Goal: Task Accomplishment & Management: Manage account settings

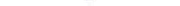
scroll to position [0, 206]
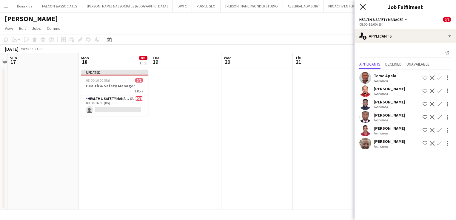
click at [363, 6] on icon "Close pop-in" at bounding box center [363, 7] width 6 height 6
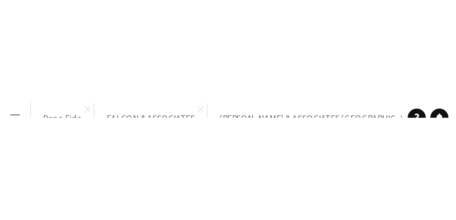
scroll to position [0, 207]
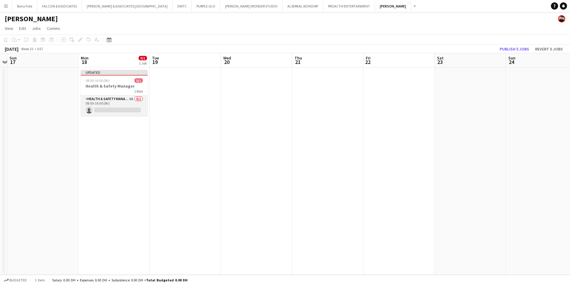
click at [112, 100] on app-card-role "Health & Safety Manager 6A 0/1 08:00-16:00 (8h) single-neutral-actions" at bounding box center [114, 105] width 67 height 20
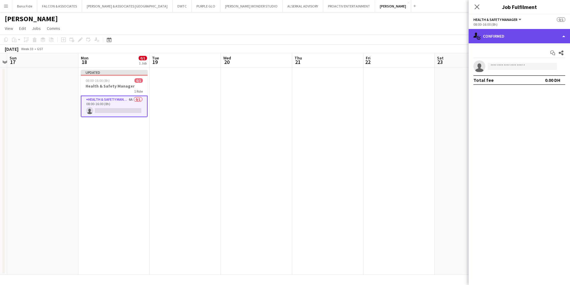
click at [451, 39] on div "single-neutral-actions-check-2 Confirmed" at bounding box center [519, 36] width 101 height 14
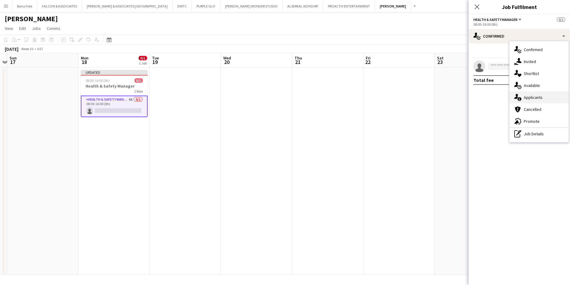
click at [451, 100] on div "single-neutral-actions-information Applicants" at bounding box center [539, 97] width 59 height 12
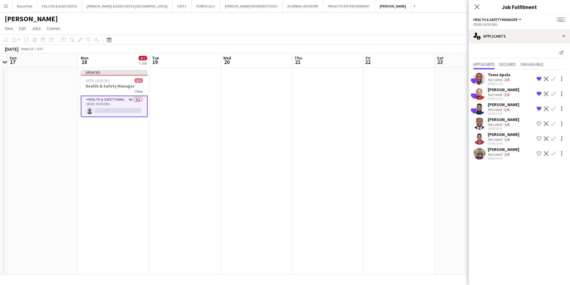
click at [451, 136] on div "[PERSON_NAME]" at bounding box center [504, 134] width 32 height 5
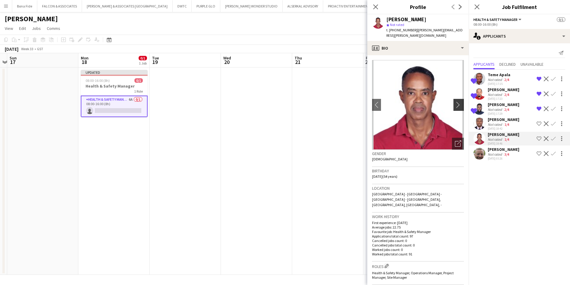
click at [451, 101] on app-icon "chevron-right" at bounding box center [459, 104] width 9 height 6
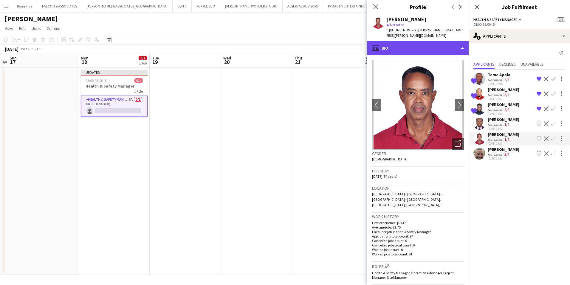
click at [403, 41] on div "profile Bio" at bounding box center [417, 48] width 101 height 14
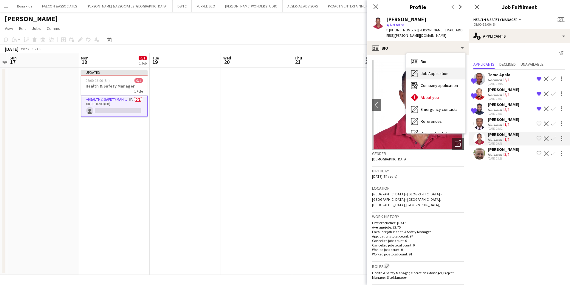
click at [447, 73] on div "Job Application Job Application" at bounding box center [436, 73] width 59 height 12
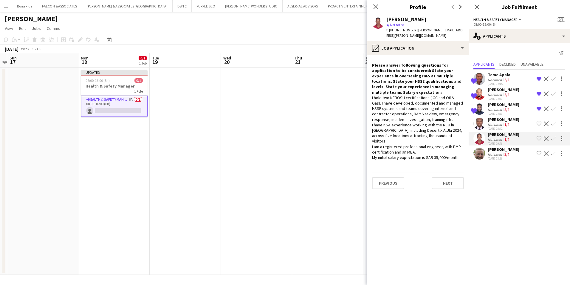
click at [451, 138] on app-icon "Shortlist crew" at bounding box center [539, 138] width 5 height 5
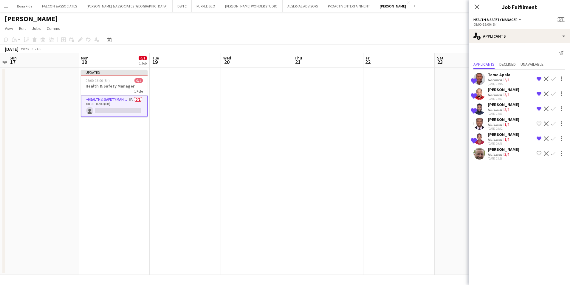
click at [451, 150] on div "[PERSON_NAME]" at bounding box center [504, 148] width 32 height 5
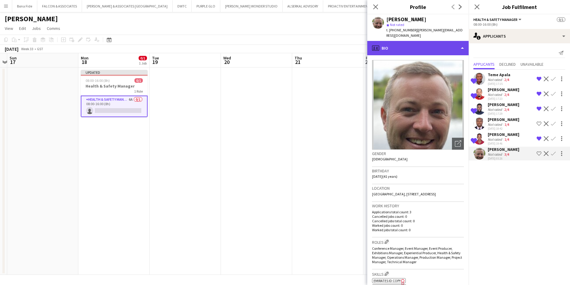
click at [407, 41] on div "profile Bio" at bounding box center [417, 48] width 101 height 14
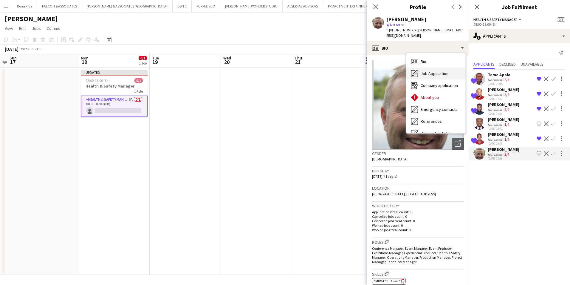
click at [438, 67] on div "Job Application Job Application" at bounding box center [436, 73] width 59 height 12
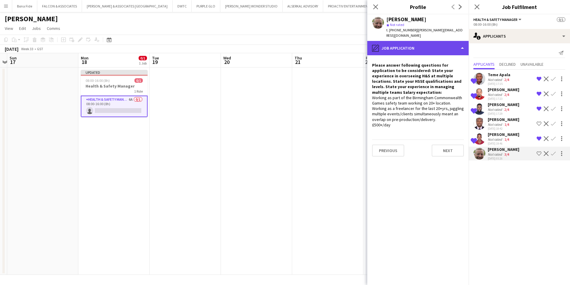
click at [412, 47] on div "pencil4 Job Application" at bounding box center [417, 48] width 101 height 14
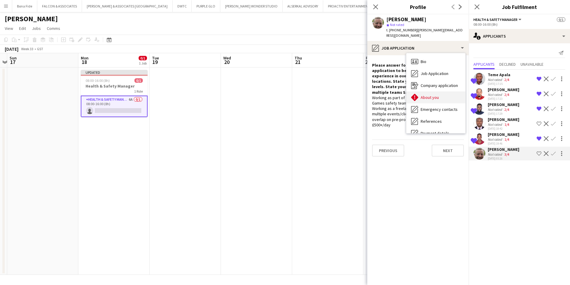
click at [433, 95] on span "About you" at bounding box center [430, 97] width 18 height 5
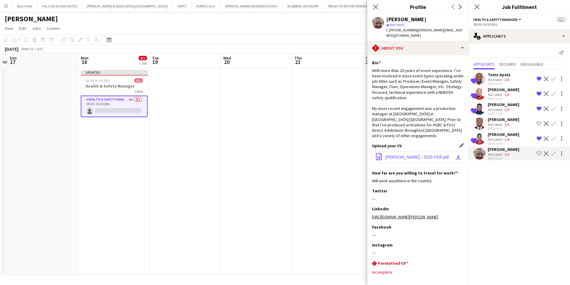
click at [434, 155] on span "[PERSON_NAME] - 2025 PDF.pdf" at bounding box center [417, 157] width 63 height 5
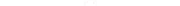
scroll to position [0, 206]
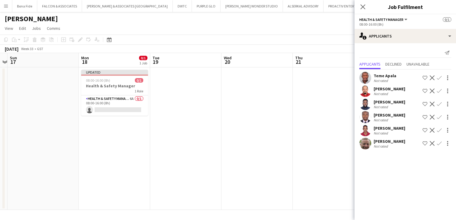
click at [392, 128] on div "[PERSON_NAME]" at bounding box center [389, 128] width 32 height 5
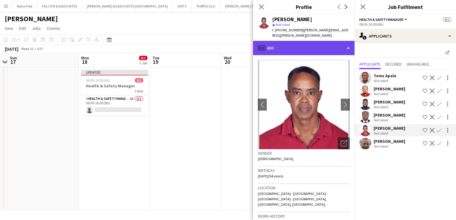
click at [329, 41] on div "profile Bio" at bounding box center [303, 48] width 101 height 14
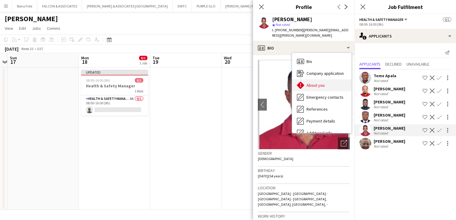
click at [325, 79] on div "About you About you" at bounding box center [321, 85] width 59 height 12
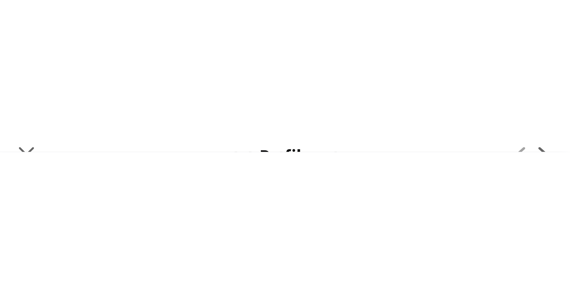
scroll to position [0, 207]
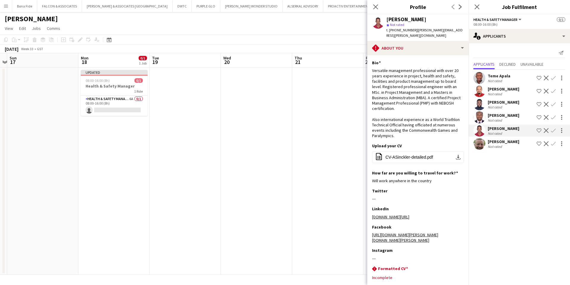
click at [451, 52] on div "Send notification" at bounding box center [520, 53] width 92 height 10
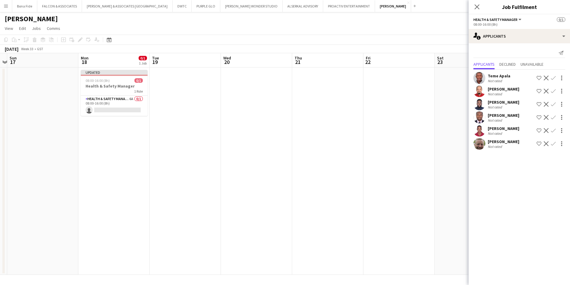
click at [451, 50] on div "Send notification" at bounding box center [520, 53] width 92 height 10
click at [451, 128] on div "[PERSON_NAME]" at bounding box center [504, 128] width 32 height 5
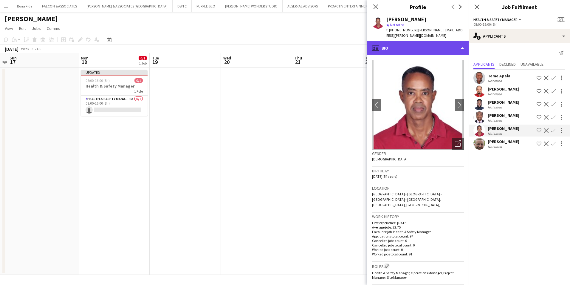
click at [420, 43] on div "profile Bio" at bounding box center [417, 48] width 101 height 14
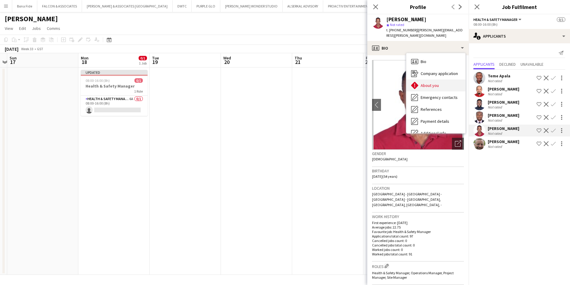
click at [440, 79] on div "About you About you" at bounding box center [436, 85] width 59 height 12
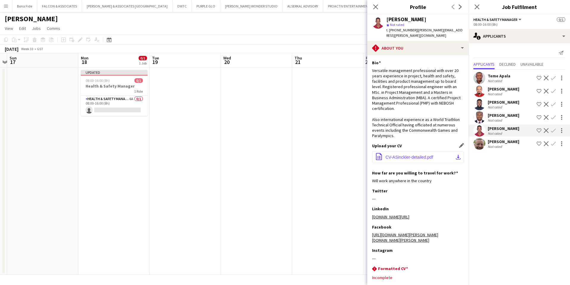
click at [409, 155] on span "CV-ASinckler-detailed.pdf" at bounding box center [410, 157] width 48 height 5
click at [451, 115] on div "[PERSON_NAME]" at bounding box center [504, 114] width 32 height 5
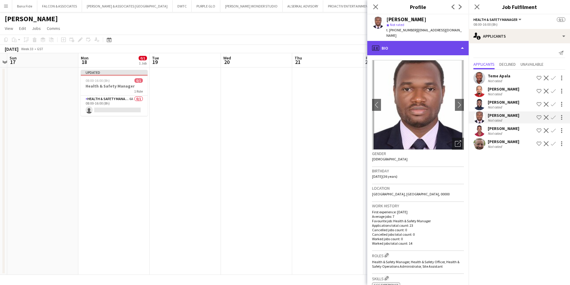
click at [417, 45] on div "profile Bio" at bounding box center [417, 48] width 101 height 14
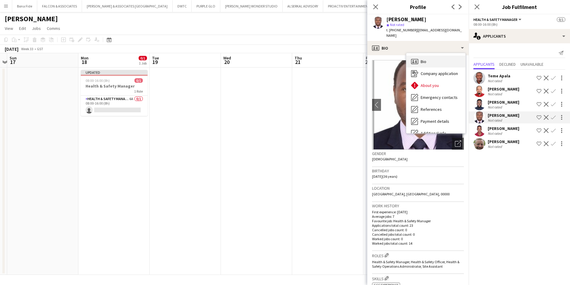
click at [424, 59] on span "Bio" at bounding box center [424, 61] width 6 height 5
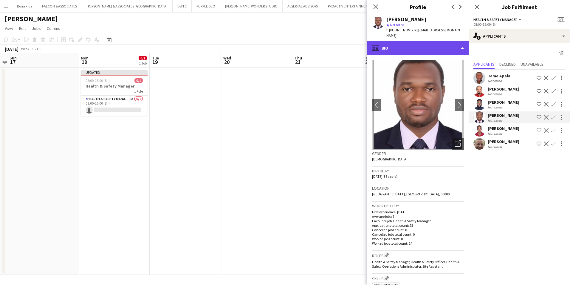
click at [431, 47] on div "profile Bio" at bounding box center [417, 48] width 101 height 14
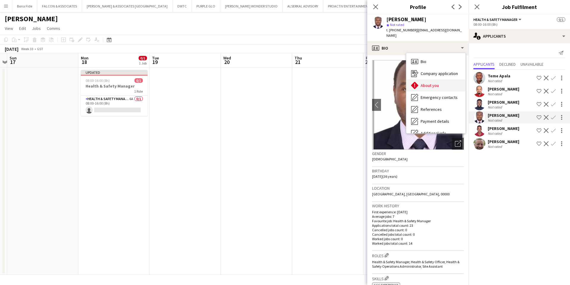
click at [442, 84] on div "About you About you" at bounding box center [436, 85] width 59 height 12
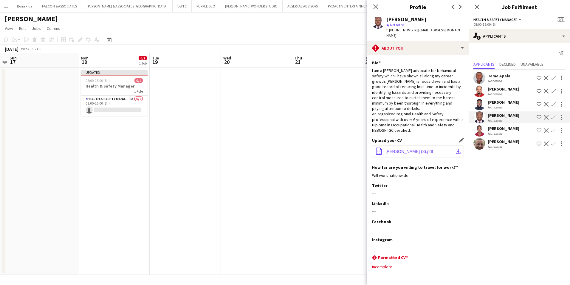
click at [407, 145] on button "office-file-sheet [PERSON_NAME] (3).pdf download-bottom" at bounding box center [418, 151] width 92 height 12
click at [451, 77] on div "Teme Apala" at bounding box center [499, 75] width 23 height 5
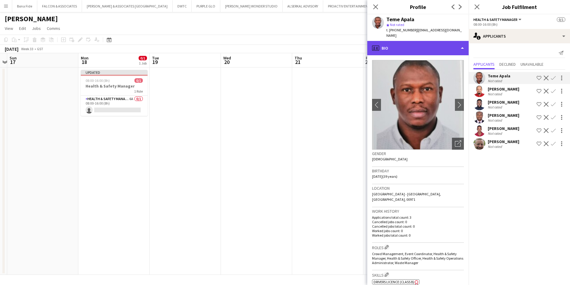
click at [411, 44] on div "profile Bio" at bounding box center [417, 48] width 101 height 14
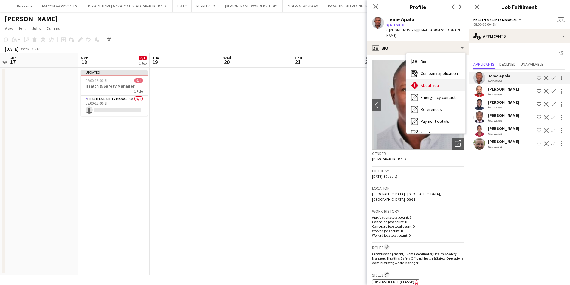
click at [431, 83] on span "About you" at bounding box center [430, 85] width 18 height 5
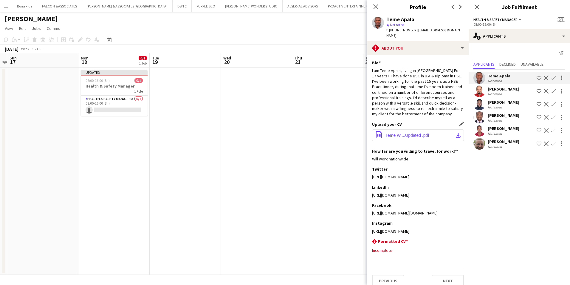
click at [399, 133] on span "Teme W....Updated .pdf" at bounding box center [408, 135] width 44 height 5
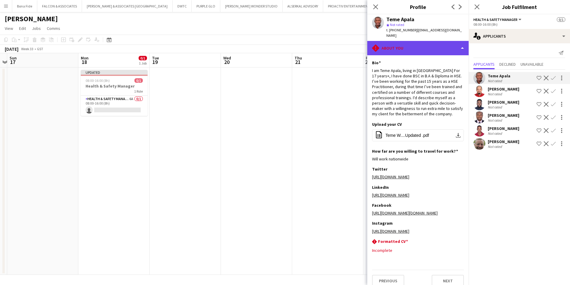
click at [433, 47] on div "rhombus-alert About you" at bounding box center [417, 48] width 101 height 14
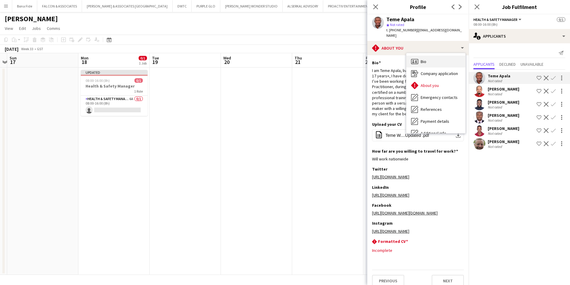
click at [433, 57] on div "Bio Bio" at bounding box center [436, 61] width 59 height 12
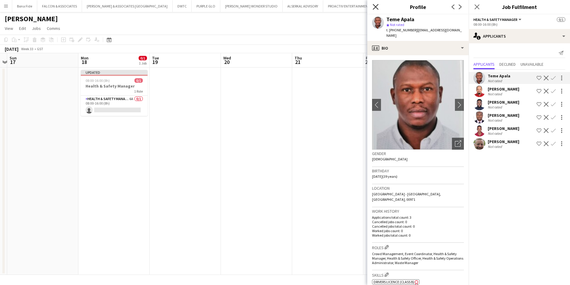
click at [375, 7] on icon at bounding box center [376, 7] width 6 height 6
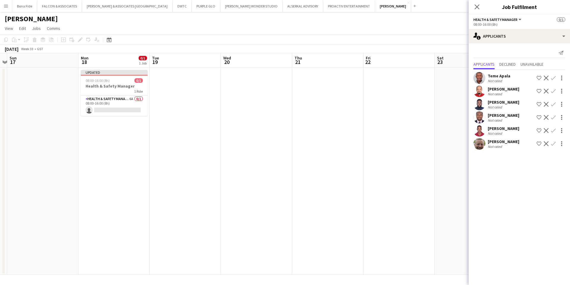
click at [5, 5] on app-icon "Menu" at bounding box center [6, 6] width 5 height 5
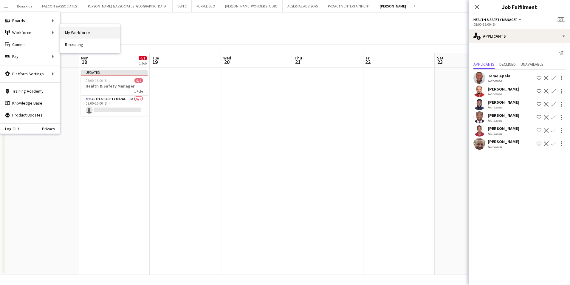
click at [104, 36] on link "My Workforce" at bounding box center [90, 33] width 60 height 12
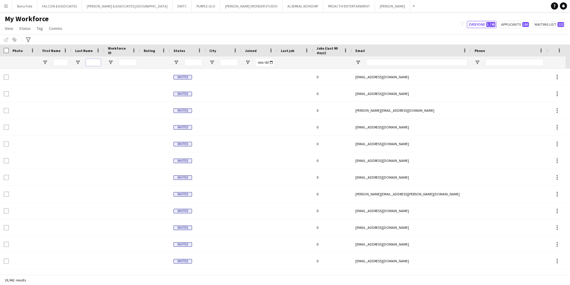
click at [93, 63] on input "Last Name Filter Input" at bounding box center [93, 62] width 15 height 7
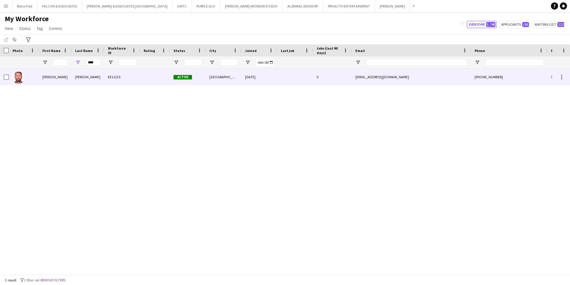
click at [41, 78] on div "[PERSON_NAME]" at bounding box center [55, 77] width 33 height 16
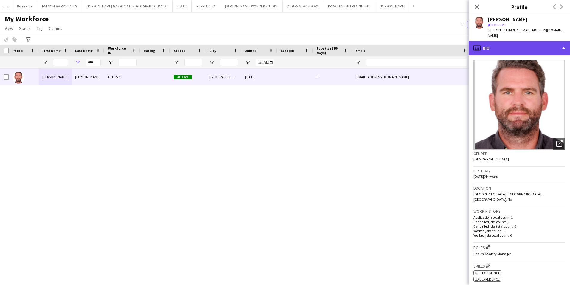
click at [451, 45] on div "profile Bio" at bounding box center [519, 48] width 101 height 14
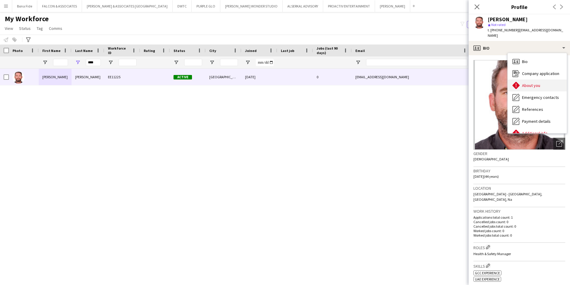
click at [451, 83] on span "About you" at bounding box center [531, 85] width 18 height 5
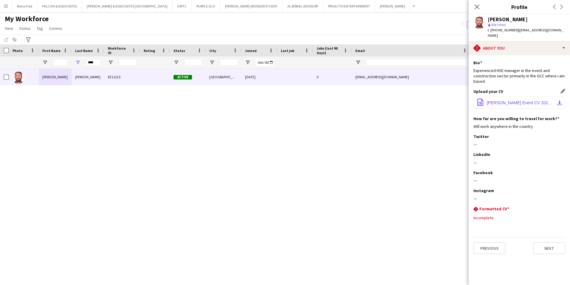
click at [451, 100] on span "[PERSON_NAME] Event CV 2023.pdf" at bounding box center [520, 102] width 67 height 5
drag, startPoint x: 559, startPoint y: 31, endPoint x: 516, endPoint y: 29, distance: 43.0
click at [451, 29] on div "[PERSON_NAME] star Not rated t. [PHONE_NUMBER] | [EMAIL_ADDRESS][DOMAIN_NAME]" at bounding box center [519, 27] width 101 height 27
copy span "[EMAIL_ADDRESS][DOMAIN_NAME]"
drag, startPoint x: 95, startPoint y: 61, endPoint x: 76, endPoint y: 58, distance: 19.9
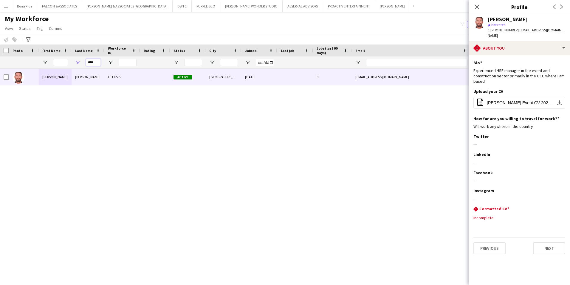
click at [76, 58] on div "****" at bounding box center [88, 62] width 33 height 12
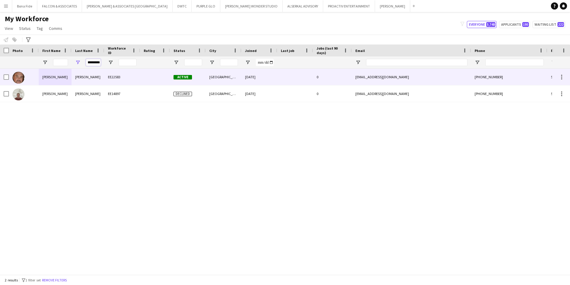
type input "*********"
click at [74, 81] on div "[PERSON_NAME]" at bounding box center [88, 77] width 33 height 16
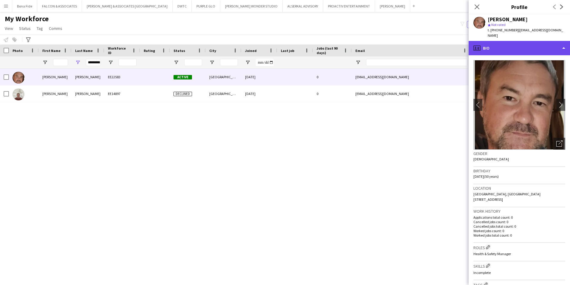
click at [451, 42] on div "profile Bio" at bounding box center [519, 48] width 101 height 14
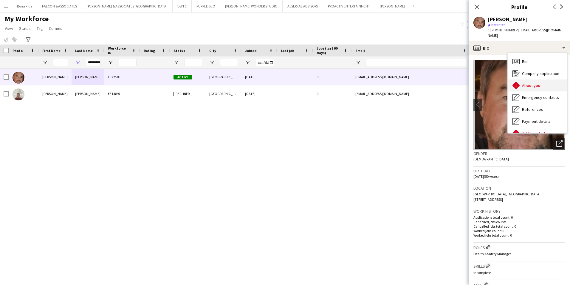
click at [451, 83] on span "About you" at bounding box center [531, 85] width 18 height 5
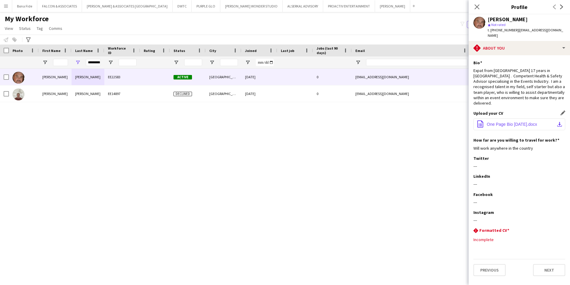
click at [451, 122] on span "One Page Bio [DATE].docx" at bounding box center [512, 124] width 50 height 5
click at [400, 20] on div "My Workforce View Views Default view [PERSON_NAME] New view Update view Delete …" at bounding box center [285, 24] width 570 height 20
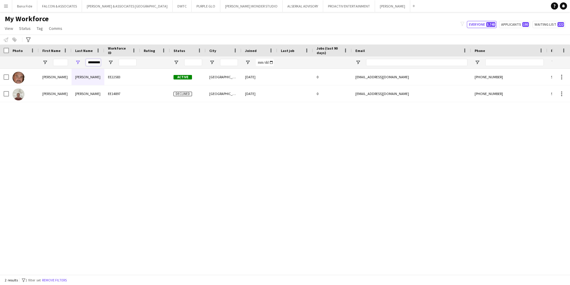
click at [92, 63] on input "*********" at bounding box center [93, 62] width 15 height 7
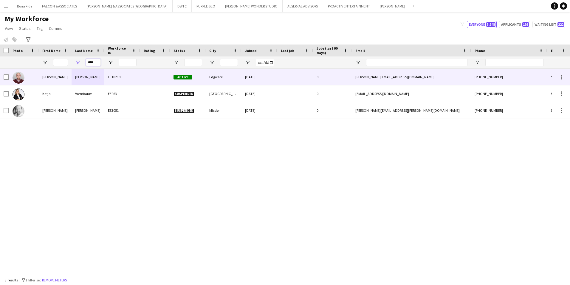
type input "****"
click at [147, 82] on div at bounding box center [155, 77] width 30 height 16
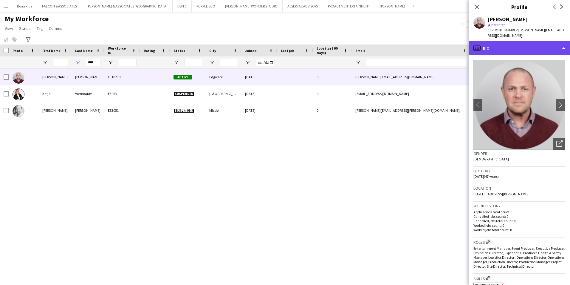
click at [451, 43] on div "profile Bio" at bounding box center [519, 48] width 101 height 14
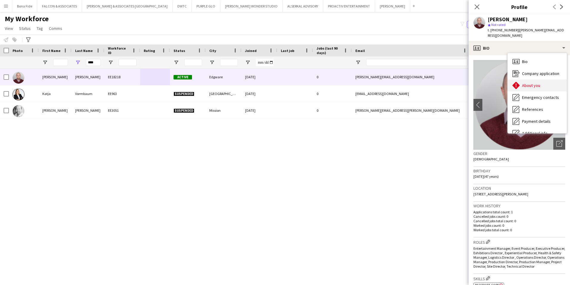
click at [451, 83] on span "About you" at bounding box center [531, 85] width 18 height 5
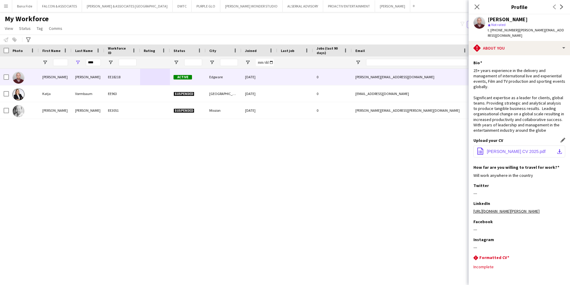
click at [451, 149] on span "[PERSON_NAME] CV 2025.pdf" at bounding box center [516, 151] width 59 height 5
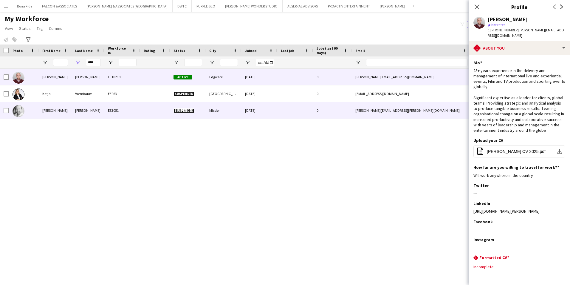
click at [207, 107] on div "Mission" at bounding box center [224, 110] width 36 height 16
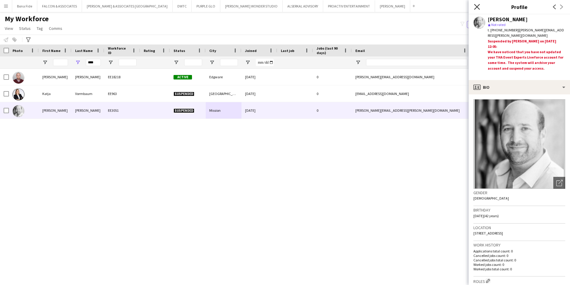
click at [451, 7] on icon "Close pop-in" at bounding box center [477, 7] width 6 height 6
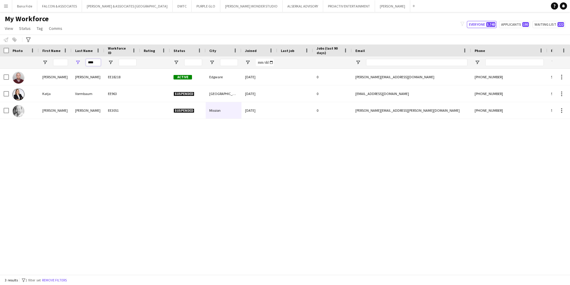
click at [95, 64] on input "****" at bounding box center [93, 62] width 15 height 7
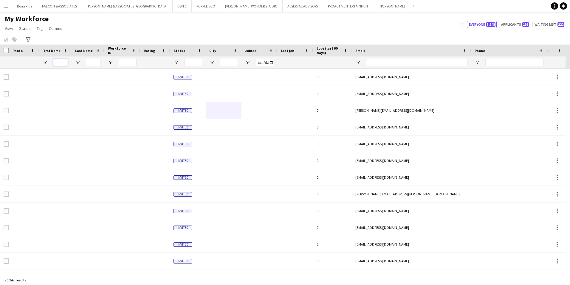
click at [55, 60] on input "First Name Filter Input" at bounding box center [60, 62] width 15 height 7
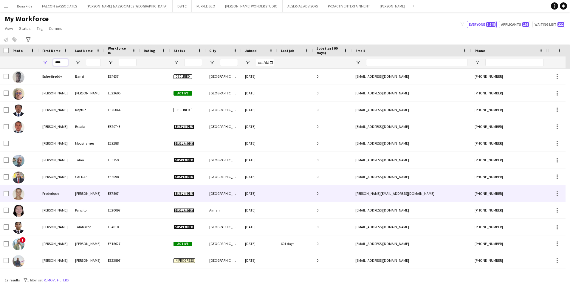
scroll to position [89, 0]
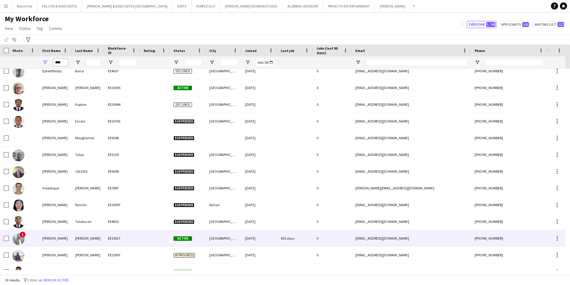
type input "****"
click at [129, 220] on div "EE15627" at bounding box center [122, 238] width 36 height 16
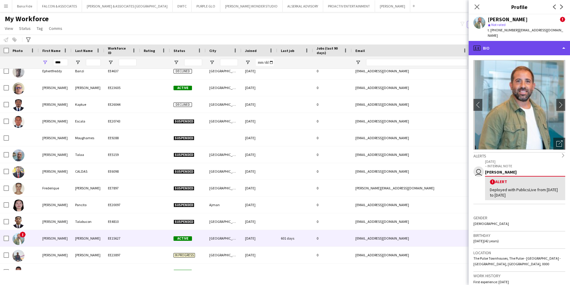
click at [451, 50] on div "profile Bio" at bounding box center [519, 48] width 101 height 14
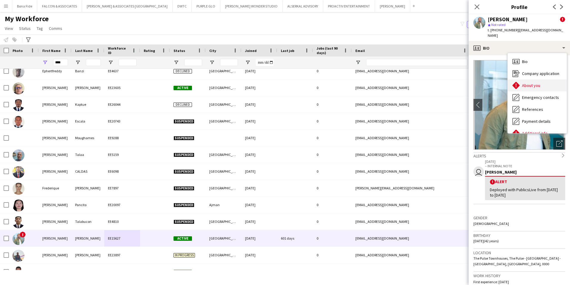
click at [451, 83] on span "About you" at bounding box center [531, 85] width 18 height 5
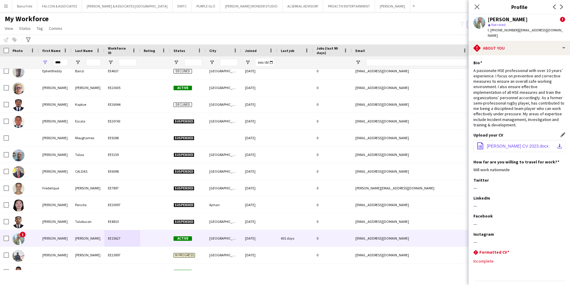
click at [451, 148] on span "[PERSON_NAME] CV 2023.docx" at bounding box center [518, 145] width 62 height 5
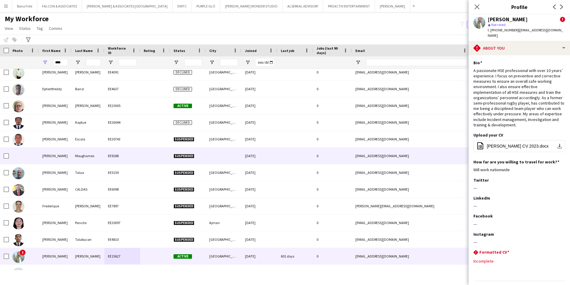
scroll to position [116, 0]
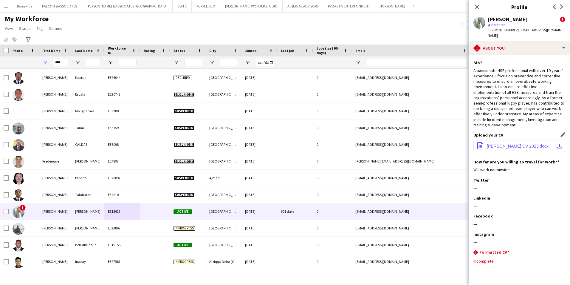
click at [451, 146] on span "[PERSON_NAME] CV 2023.docx" at bounding box center [518, 145] width 62 height 5
click at [293, 29] on div "My Workforce View Views Default view [PERSON_NAME] New view Update view Delete …" at bounding box center [285, 24] width 570 height 20
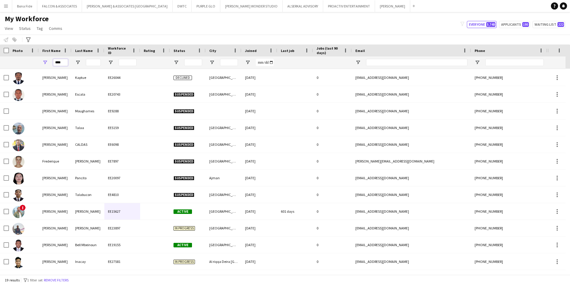
click at [62, 63] on input "****" at bounding box center [60, 62] width 15 height 7
click at [375, 7] on button "[PERSON_NAME] Close" at bounding box center [392, 6] width 35 height 12
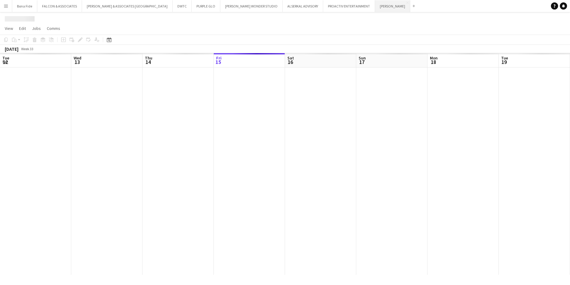
scroll to position [0, 143]
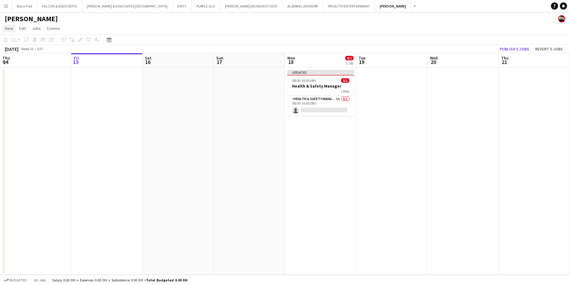
click at [7, 30] on span "View" at bounding box center [9, 28] width 8 height 5
click at [316, 99] on app-card-role "Health & Safety Manager 6A 0/1 08:00-16:00 (8h) single-neutral-actions" at bounding box center [321, 105] width 67 height 20
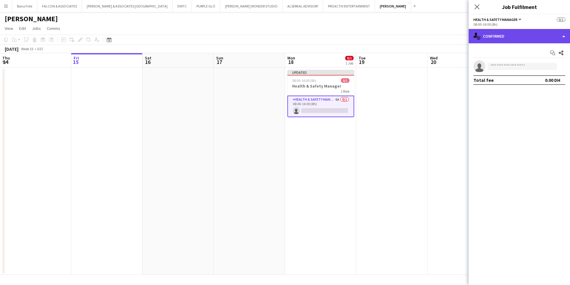
click at [451, 34] on div "single-neutral-actions-check-2 Confirmed" at bounding box center [519, 36] width 101 height 14
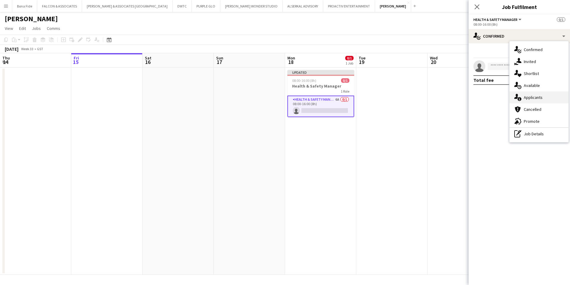
click at [451, 98] on div "single-neutral-actions-information Applicants" at bounding box center [539, 97] width 59 height 12
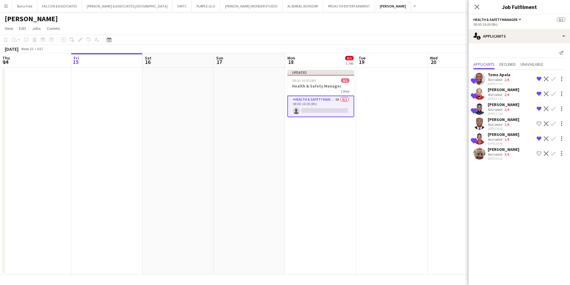
click at [451, 135] on div "[PERSON_NAME]" at bounding box center [504, 134] width 32 height 5
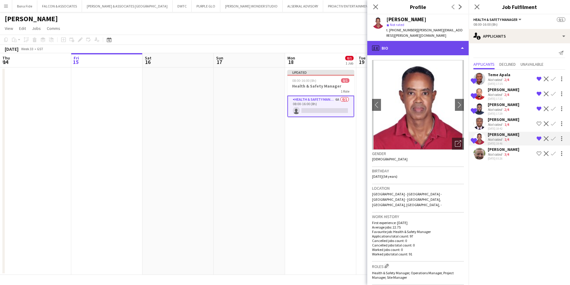
click at [411, 46] on div "profile Bio" at bounding box center [417, 48] width 101 height 14
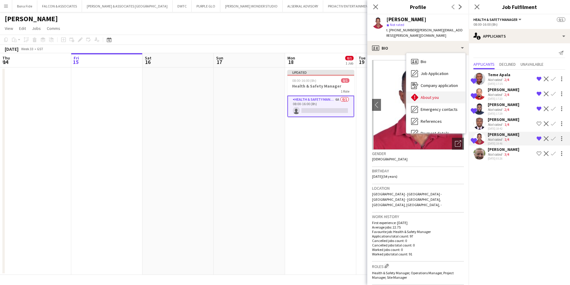
click at [440, 92] on div "About you About you" at bounding box center [436, 97] width 59 height 12
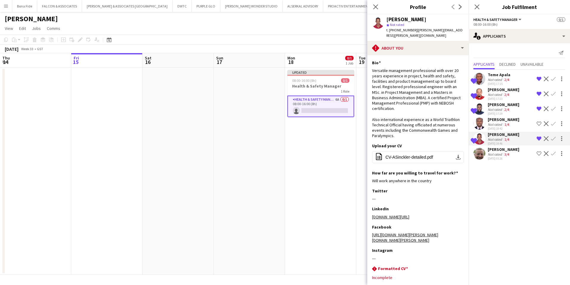
click at [451, 149] on div "[PERSON_NAME]" at bounding box center [504, 148] width 32 height 5
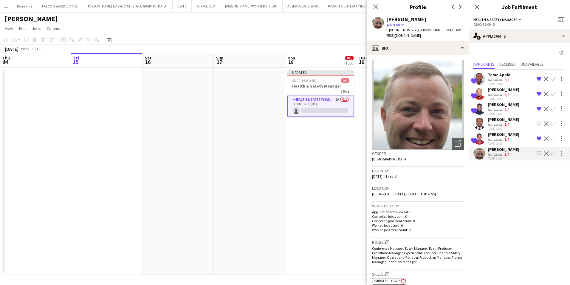
click at [370, 6] on div "Close pop-in" at bounding box center [375, 7] width 17 height 14
click at [375, 4] on icon "Close pop-in" at bounding box center [376, 7] width 6 height 6
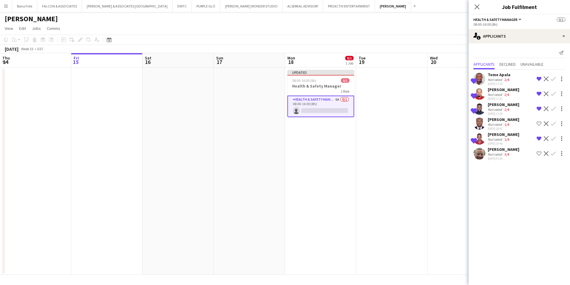
click at [451, 73] on div "Teme Apala" at bounding box center [499, 74] width 23 height 5
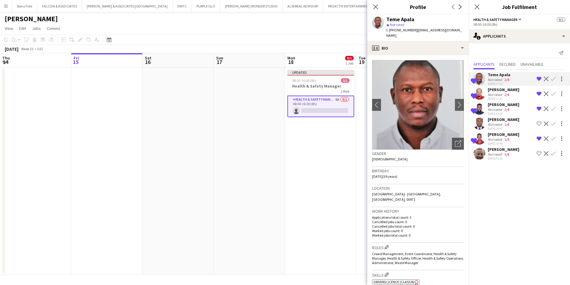
click at [5, 7] on app-icon "Menu" at bounding box center [6, 6] width 5 height 5
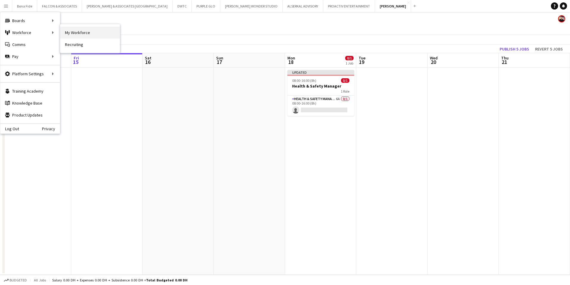
click at [73, 34] on link "My Workforce" at bounding box center [90, 33] width 60 height 12
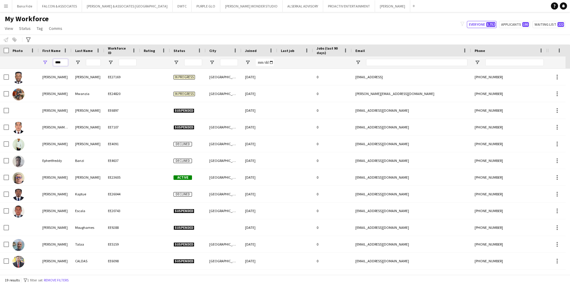
click at [66, 61] on input "****" at bounding box center [60, 62] width 15 height 7
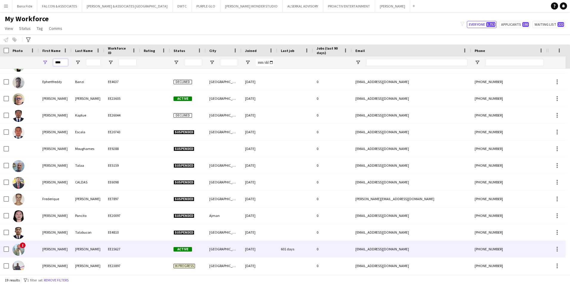
scroll to position [116, 0]
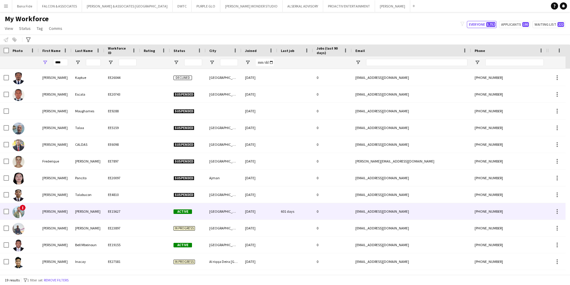
click at [19, 210] on img at bounding box center [19, 212] width 12 height 12
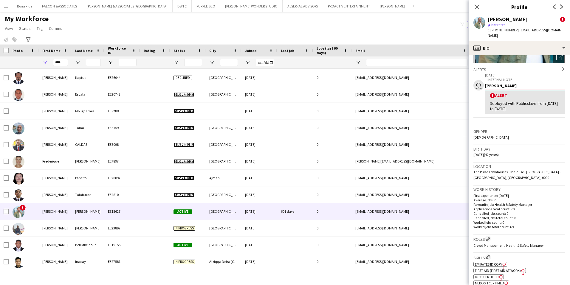
scroll to position [89, 0]
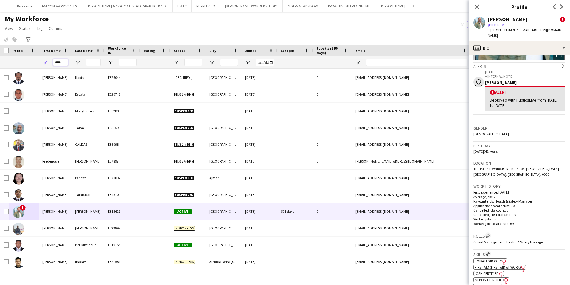
drag, startPoint x: 62, startPoint y: 63, endPoint x: 30, endPoint y: 63, distance: 31.9
click at [30, 63] on div "****" at bounding box center [323, 62] width 647 height 12
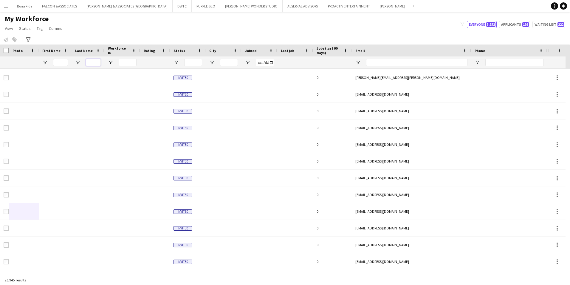
click at [93, 62] on input "Last Name Filter Input" at bounding box center [93, 62] width 15 height 7
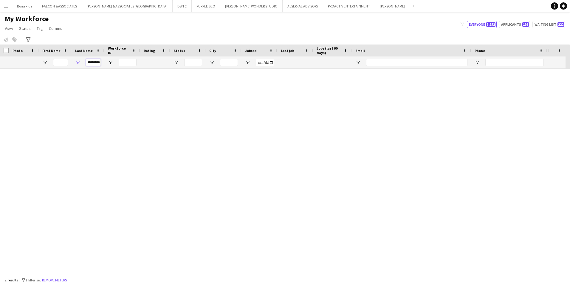
scroll to position [0, 0]
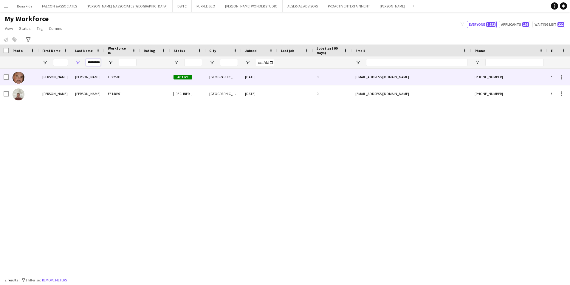
type input "*********"
click at [89, 81] on div "[PERSON_NAME]" at bounding box center [88, 77] width 33 height 16
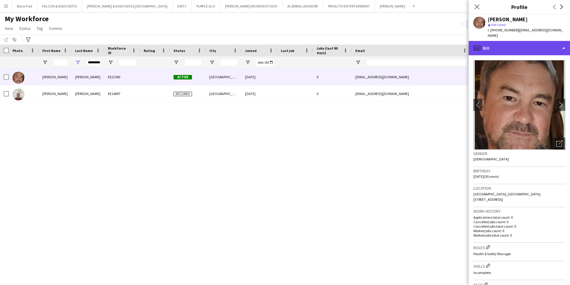
click at [451, 45] on div "profile Bio" at bounding box center [519, 48] width 101 height 14
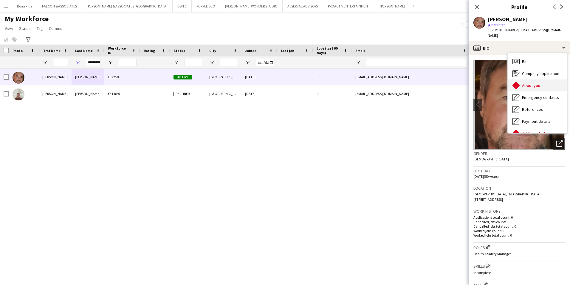
click at [451, 79] on div "About you About you" at bounding box center [537, 85] width 59 height 12
